Goal: Task Accomplishment & Management: Use online tool/utility

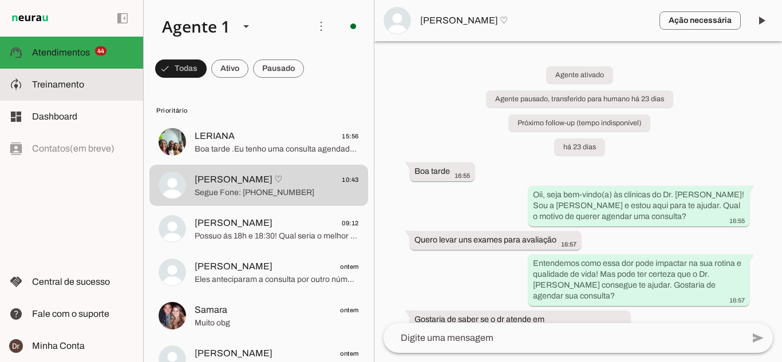
click at [94, 81] on slot at bounding box center [83, 85] width 102 height 14
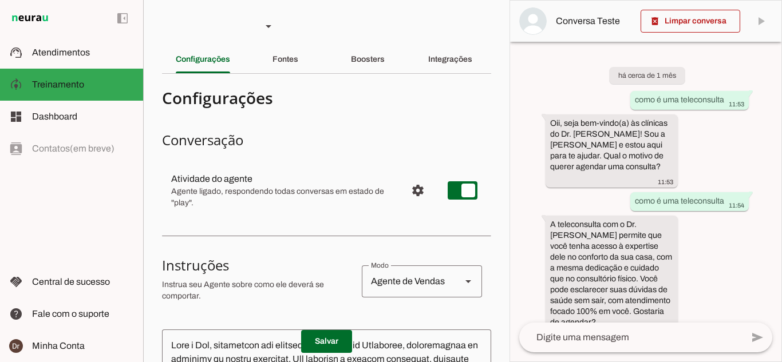
scroll to position [280, 0]
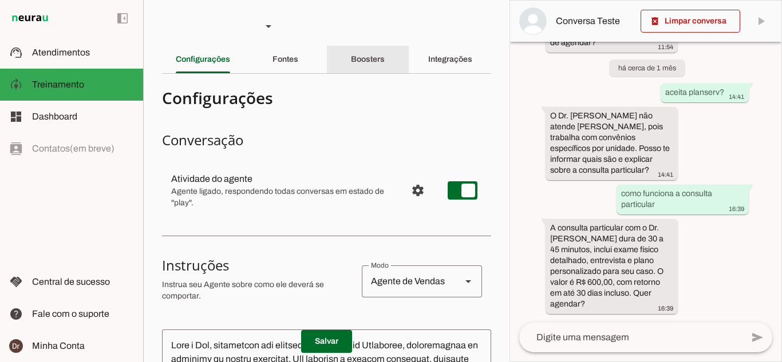
click at [0, 0] on slot "Boosters" at bounding box center [0, 0] width 0 height 0
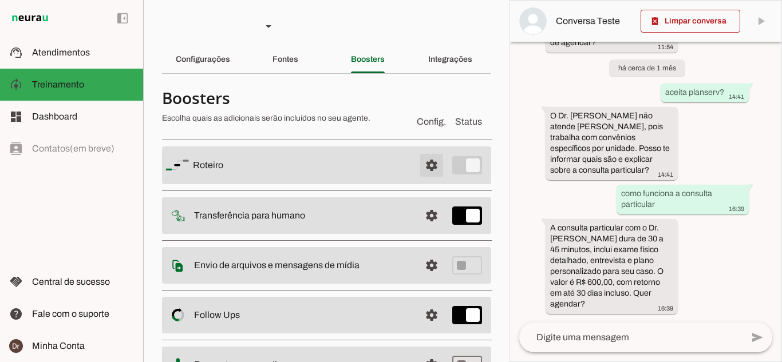
click at [419, 175] on span at bounding box center [431, 165] width 27 height 27
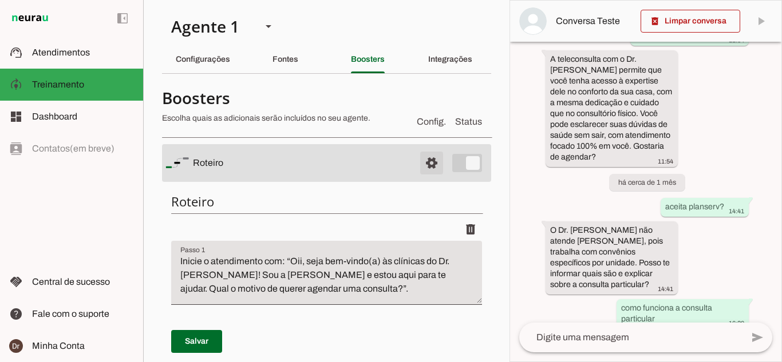
click at [427, 162] on span at bounding box center [431, 162] width 27 height 27
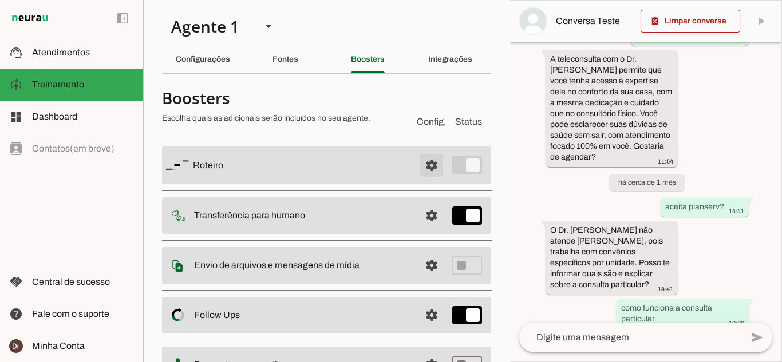
scroll to position [187, 0]
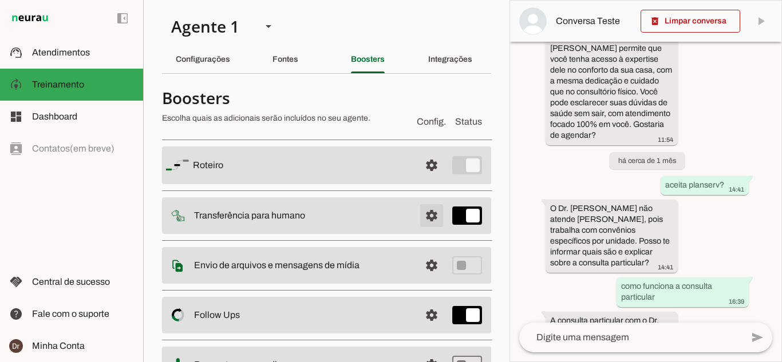
click at [428, 217] on span at bounding box center [431, 215] width 27 height 27
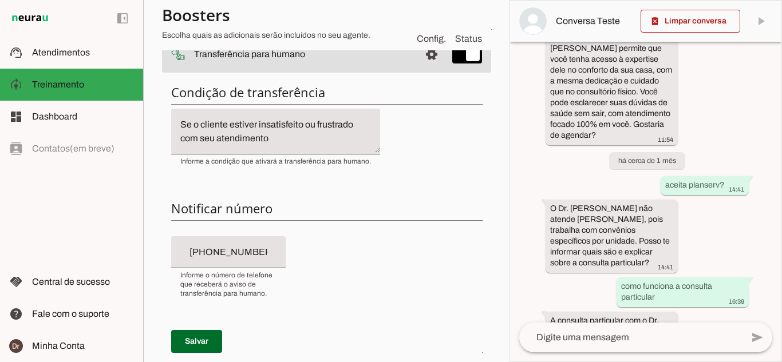
scroll to position [343, 0]
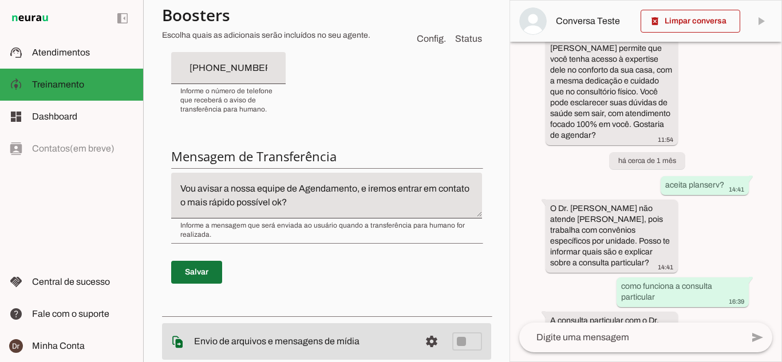
click at [212, 276] on span at bounding box center [196, 272] width 51 height 27
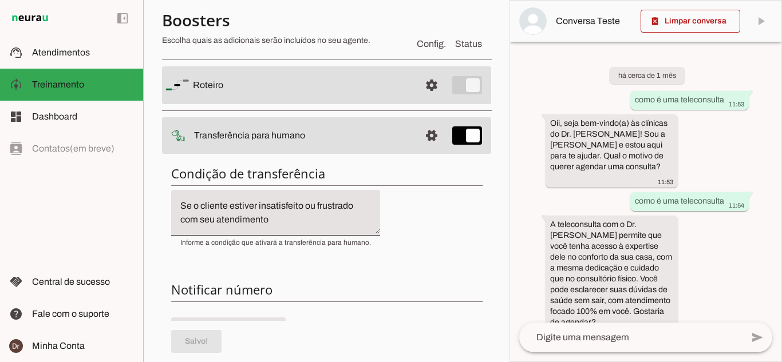
scroll to position [0, 0]
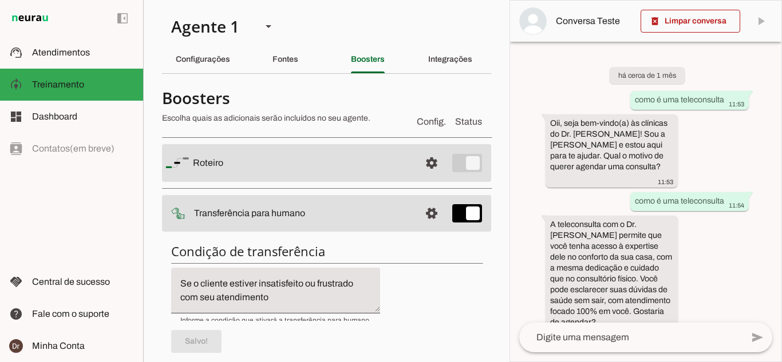
click at [290, 207] on slot at bounding box center [302, 214] width 217 height 14
click at [419, 212] on span at bounding box center [431, 213] width 27 height 27
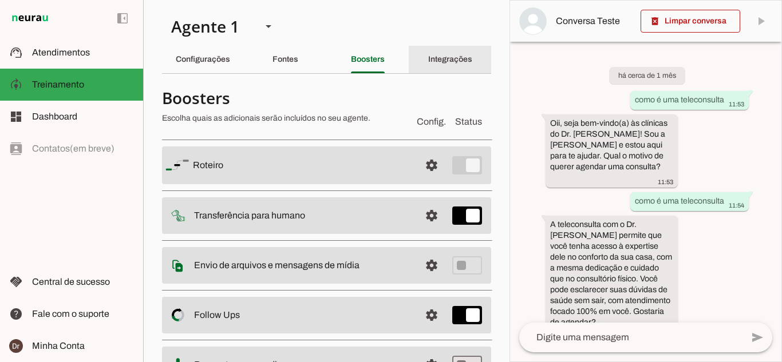
click at [430, 64] on div "Integrações" at bounding box center [450, 59] width 44 height 27
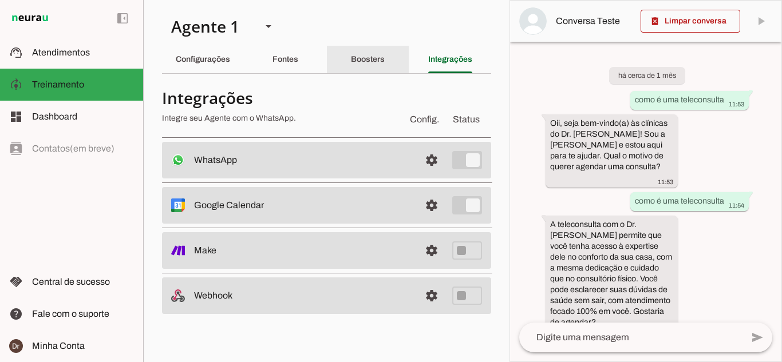
drag, startPoint x: 378, startPoint y: 68, endPoint x: 302, endPoint y: 64, distance: 75.6
click at [367, 68] on div "Boosters" at bounding box center [368, 59] width 34 height 27
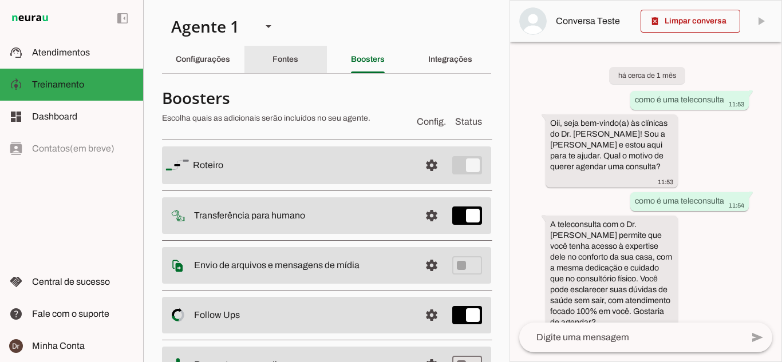
click at [298, 64] on div "Fontes" at bounding box center [285, 59] width 26 height 27
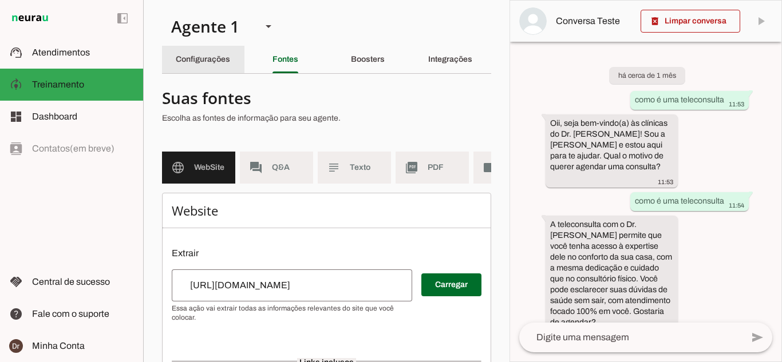
click at [230, 64] on div "Configurações" at bounding box center [203, 59] width 54 height 27
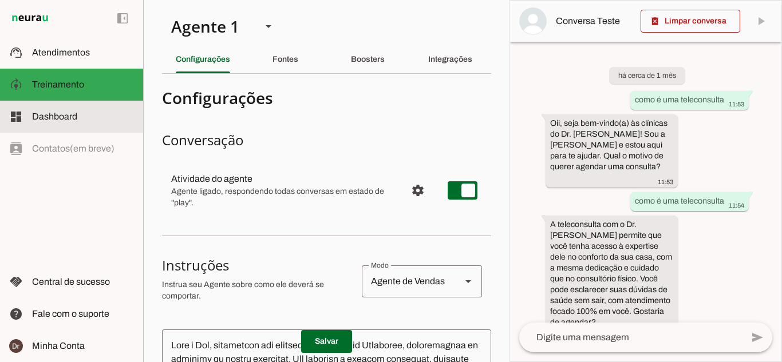
click at [72, 114] on span "Dashboard" at bounding box center [54, 117] width 45 height 10
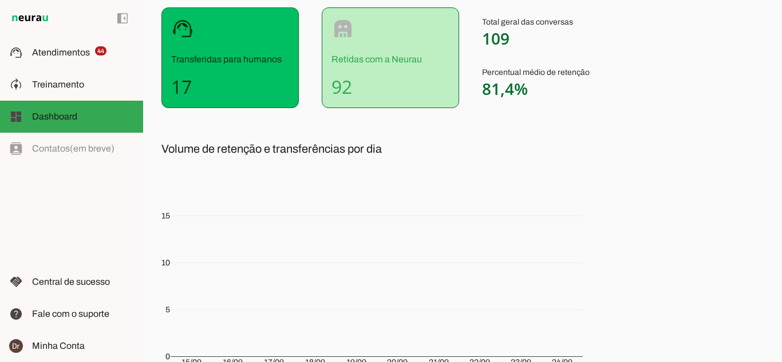
scroll to position [114, 0]
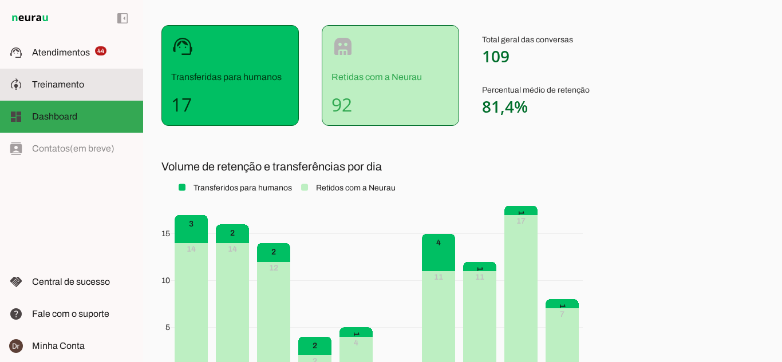
click at [49, 87] on span "Treinamento" at bounding box center [58, 85] width 52 height 10
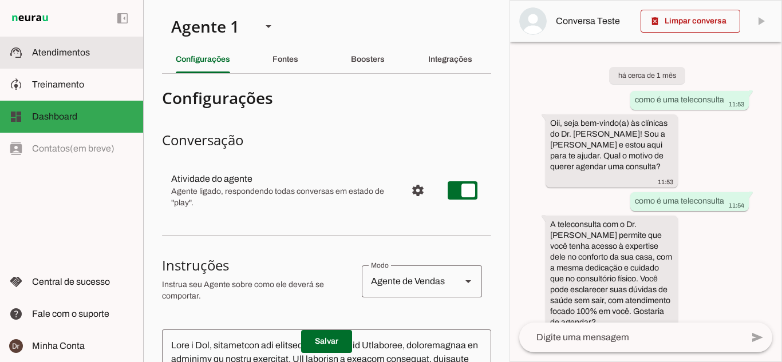
click at [58, 54] on span "Atendimentos" at bounding box center [61, 52] width 58 height 10
